Goal: Information Seeking & Learning: Learn about a topic

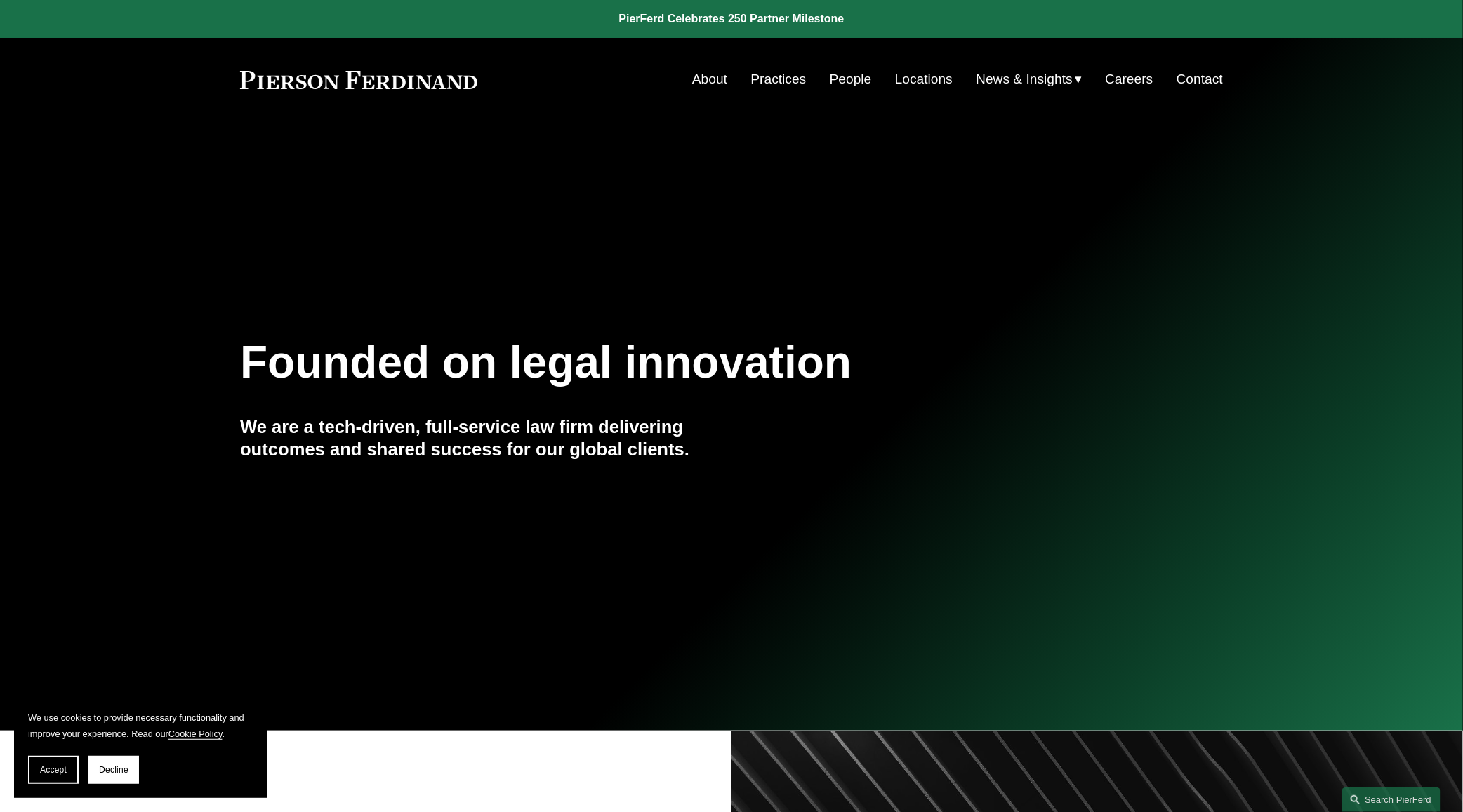
click at [782, 76] on link "Practices" at bounding box center [779, 79] width 56 height 26
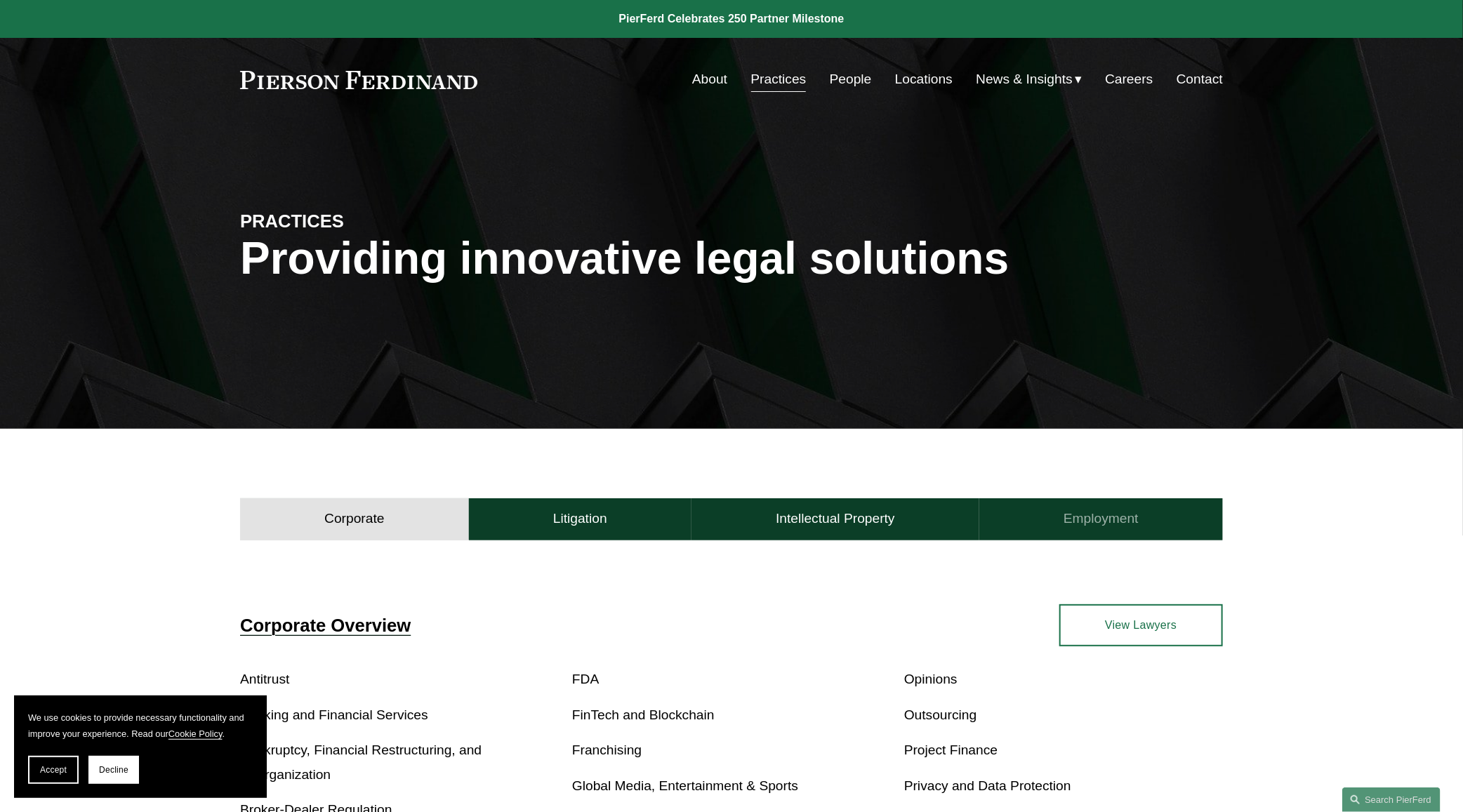
click at [1089, 527] on h4 "Employment" at bounding box center [1101, 518] width 75 height 17
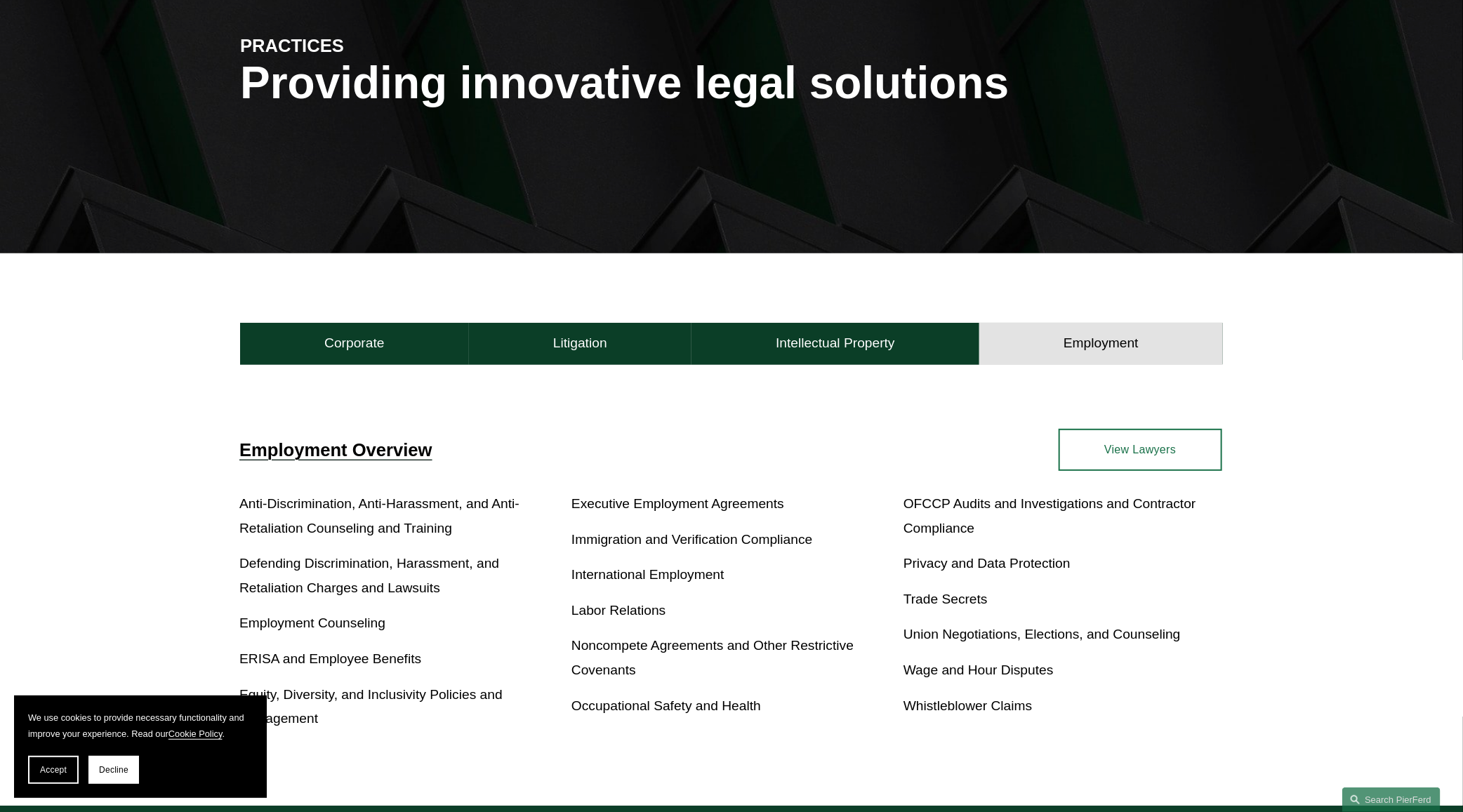
scroll to position [263, 0]
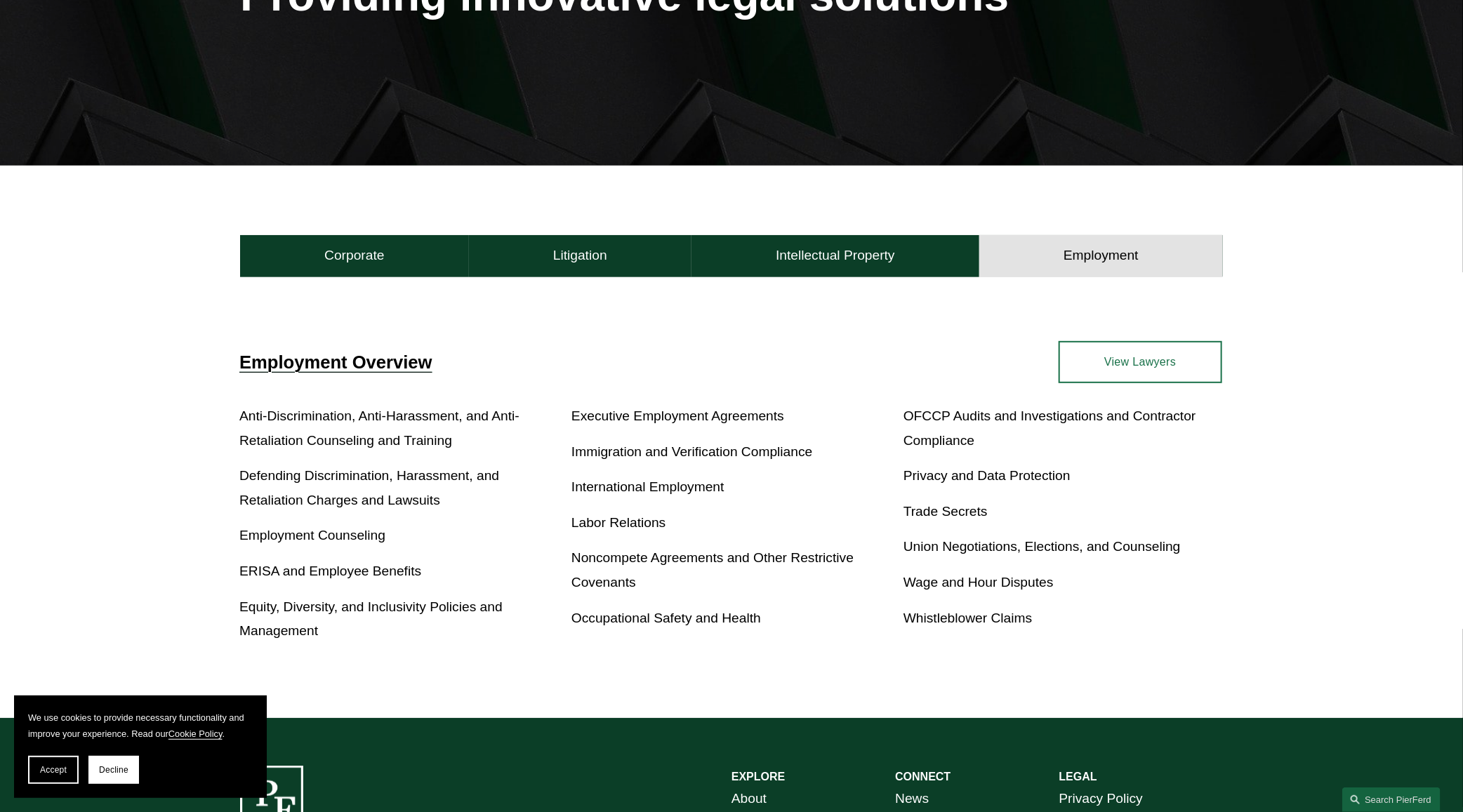
click at [673, 491] on link "International Employment" at bounding box center [648, 486] width 153 height 15
click at [644, 491] on link "International Employment" at bounding box center [648, 486] width 153 height 15
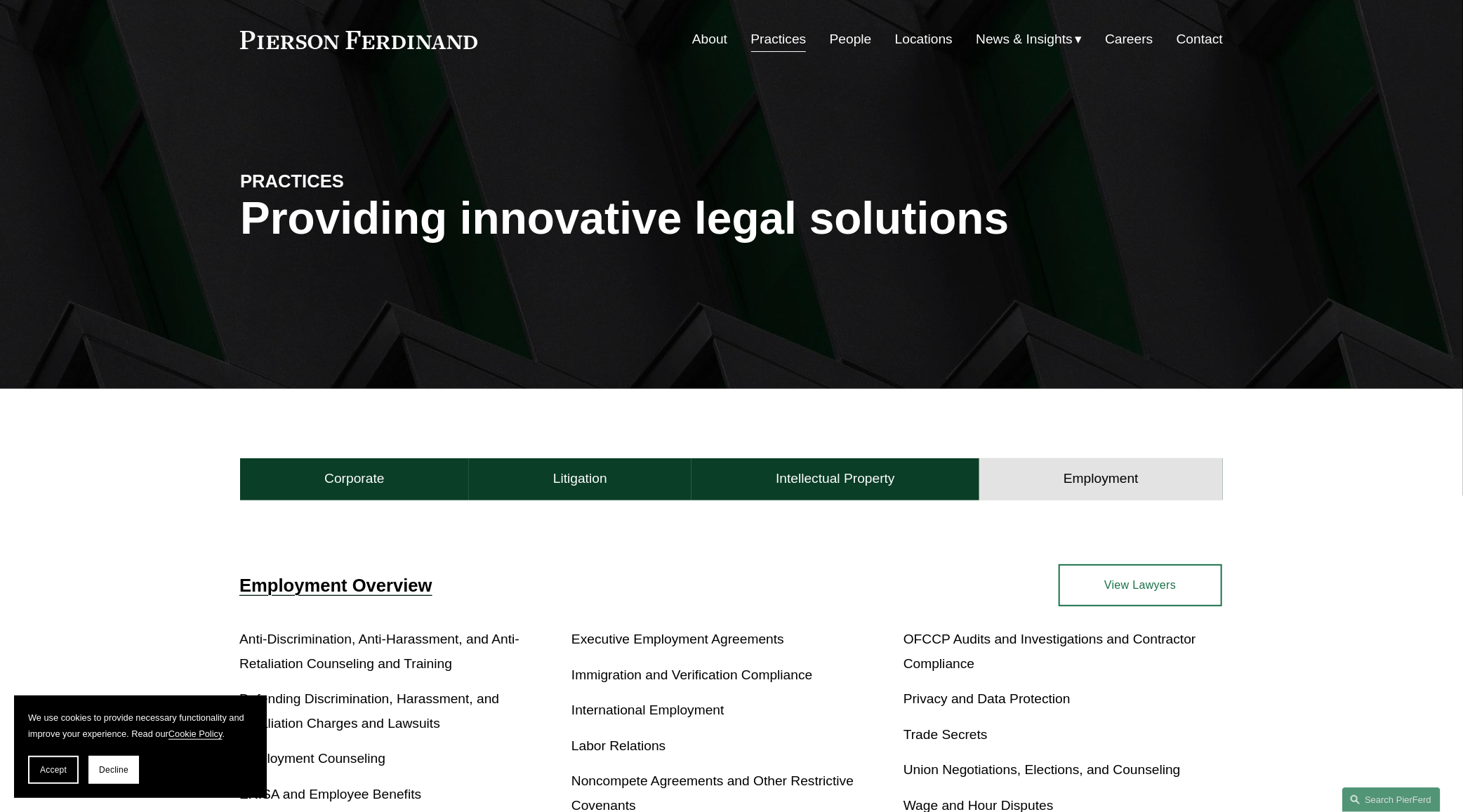
scroll to position [0, 0]
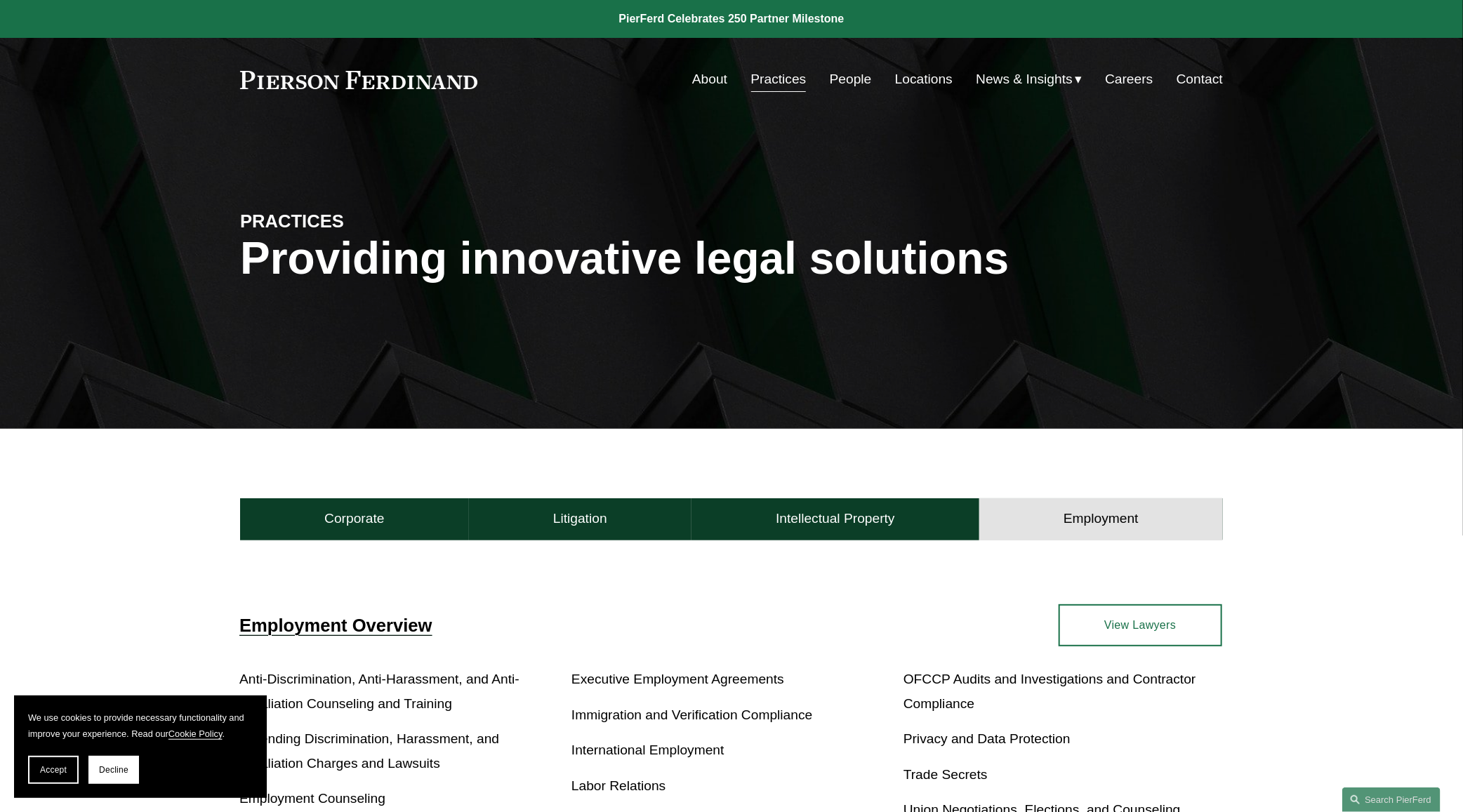
click at [1036, 75] on span "News & Insights" at bounding box center [1024, 80] width 97 height 25
click at [0, 0] on span "Insights" at bounding box center [0, 0] width 0 height 0
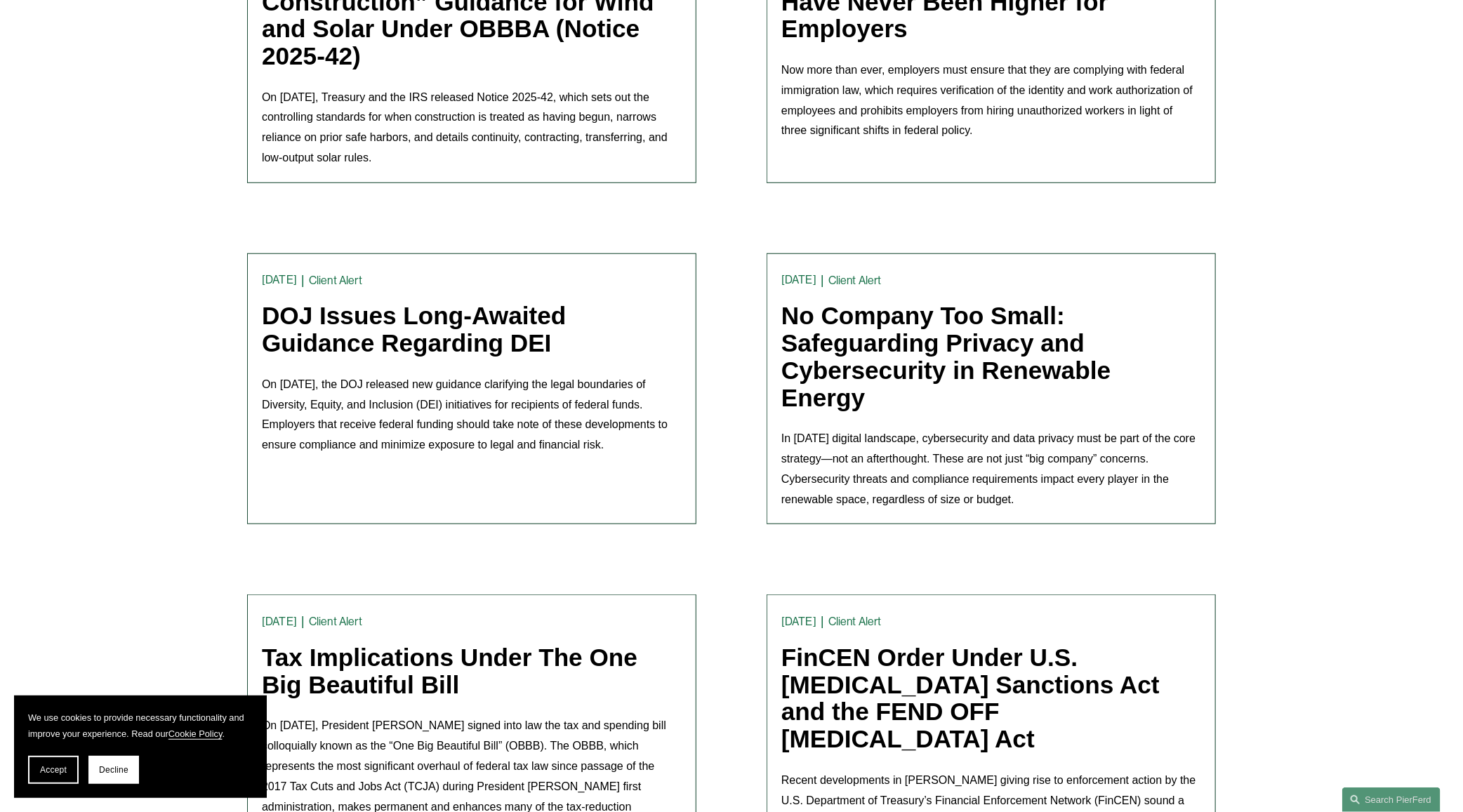
scroll to position [614, 0]
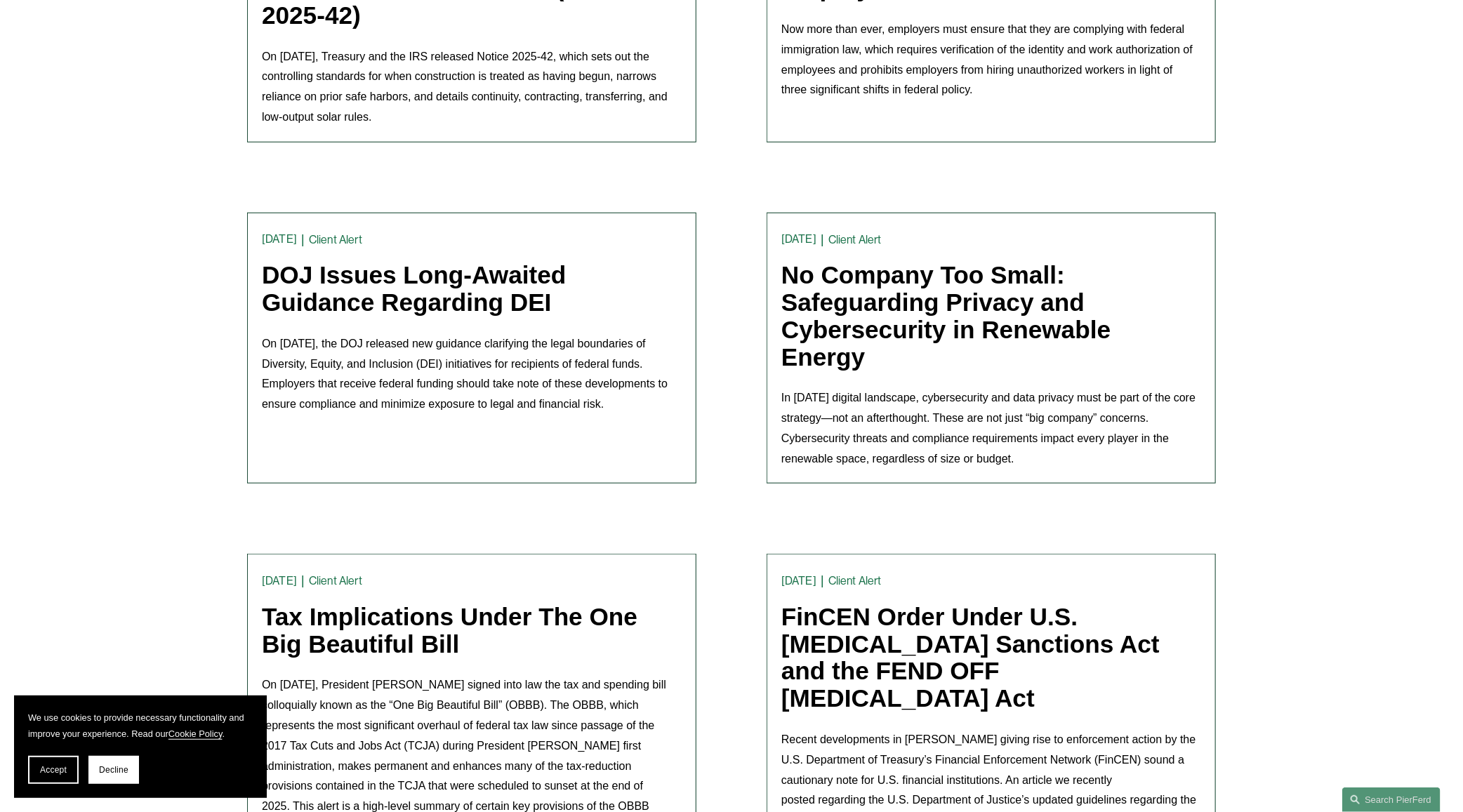
click at [377, 288] on link "DOJ Issues Long-Awaited Guidance Regarding DEI" at bounding box center [413, 288] width 304 height 55
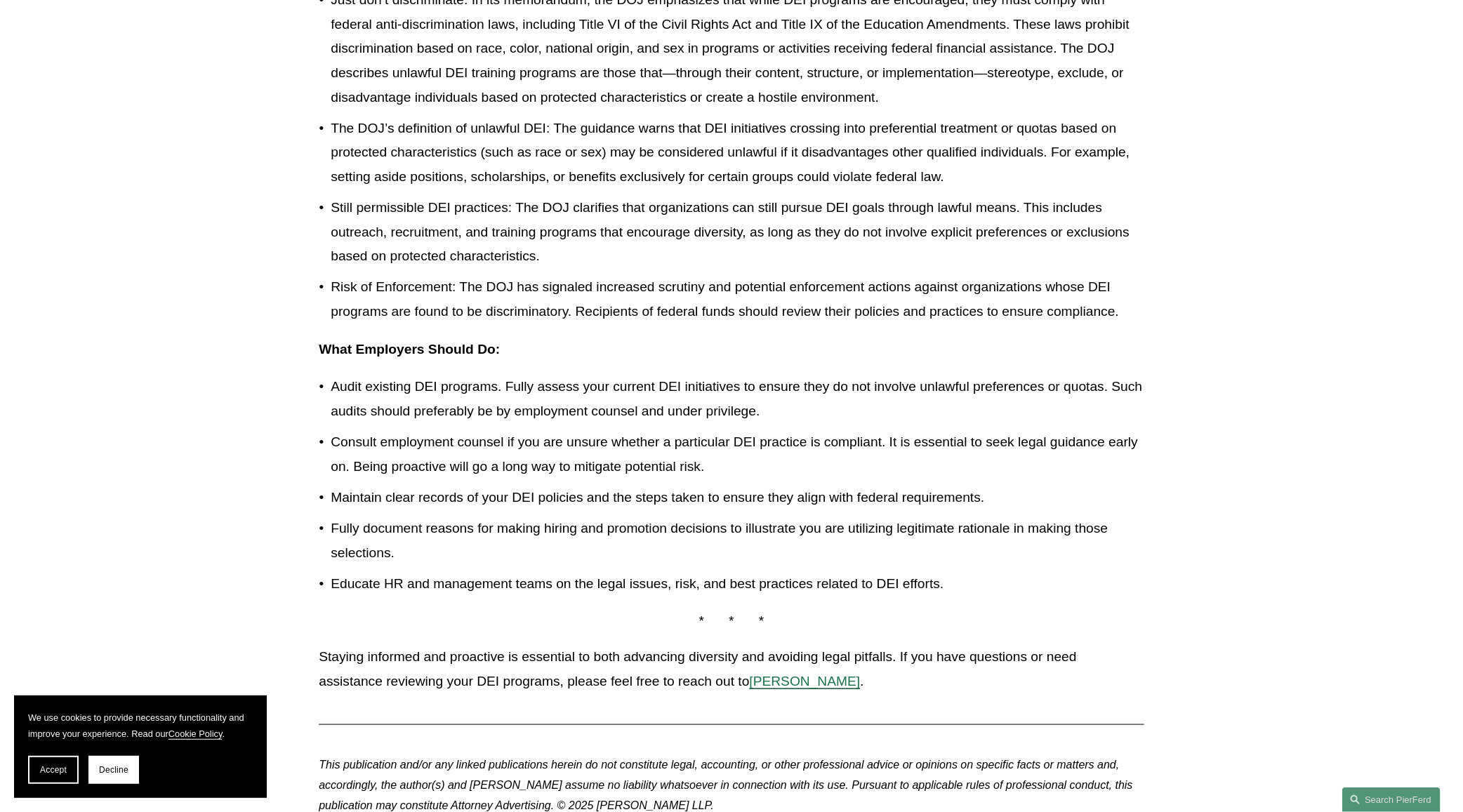
scroll to position [614, 0]
